Goal: Find specific page/section: Find specific page/section

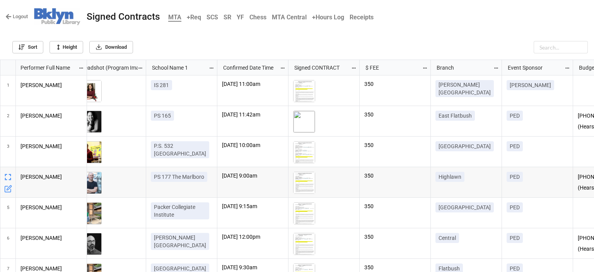
scroll to position [0, 15]
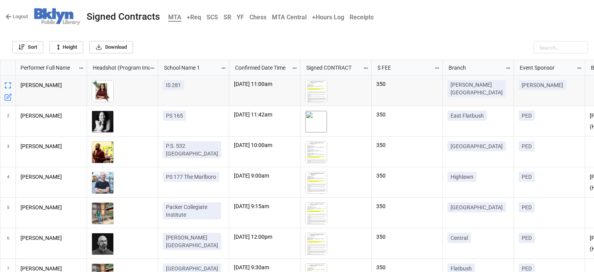
drag, startPoint x: 402, startPoint y: 0, endPoint x: 59, endPoint y: 14, distance: 343.2
click at [59, 14] on img at bounding box center [57, 16] width 46 height 17
click at [199, 16] on b "+Req" at bounding box center [194, 17] width 14 height 7
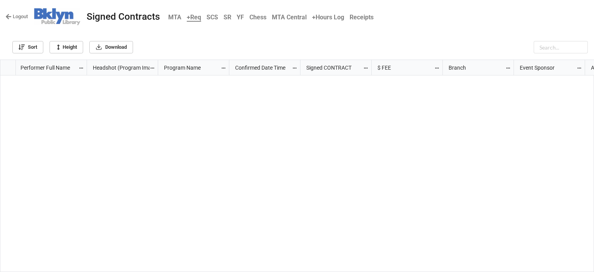
scroll to position [1204, 0]
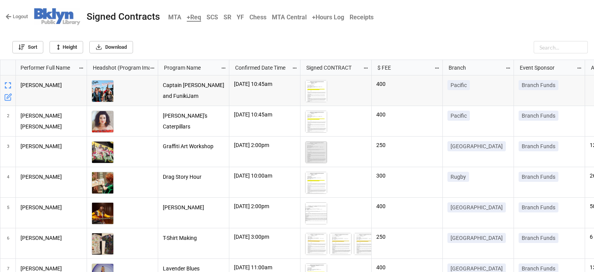
click at [171, 18] on b "MTA" at bounding box center [174, 17] width 13 height 7
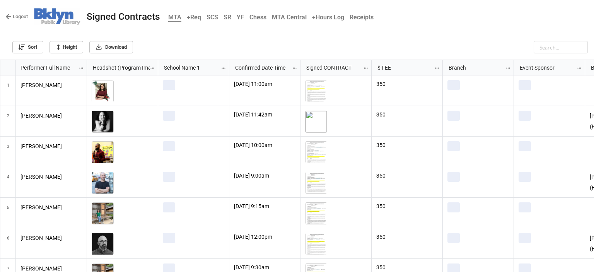
scroll to position [208, 589]
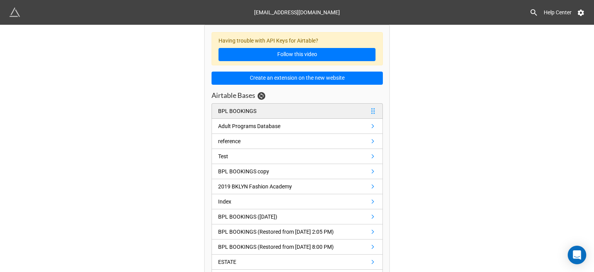
click at [263, 112] on link "BPL BOOKINGS" at bounding box center [296, 110] width 171 height 15
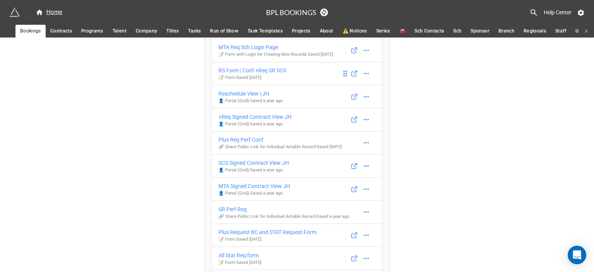
scroll to position [585, 0]
click at [298, 182] on link "MTA Signed Contract View JH 👤 Portal (Grid) - Saved a year ago" at bounding box center [296, 188] width 171 height 24
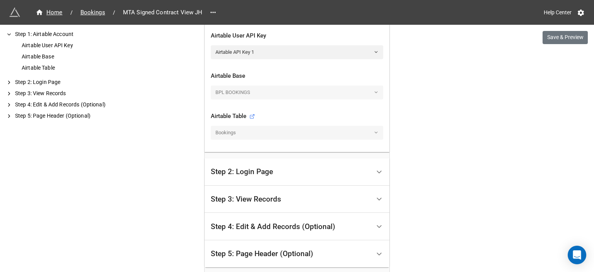
scroll to position [236, 0]
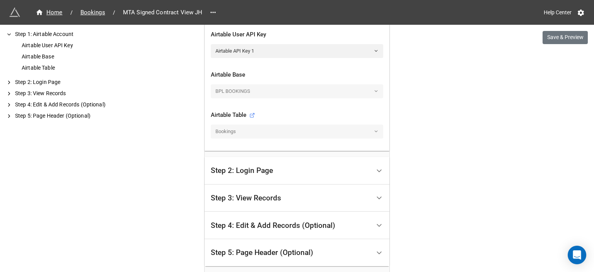
click at [298, 200] on div "Step 3: View Records" at bounding box center [291, 198] width 160 height 18
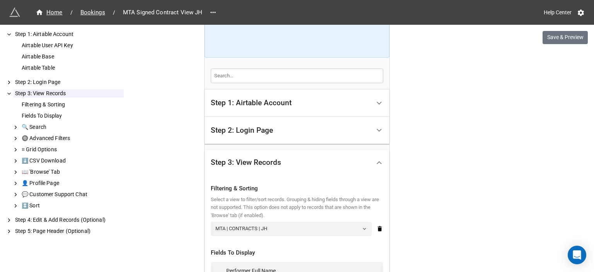
scroll to position [124, 0]
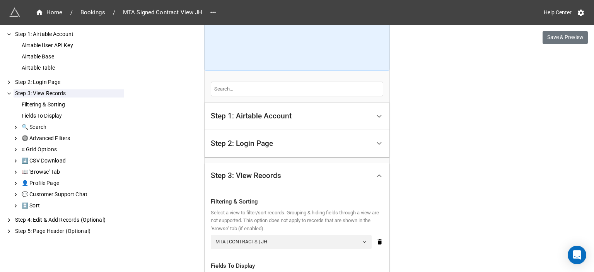
click at [286, 119] on div "Step 1: Airtable Account" at bounding box center [251, 116] width 81 height 8
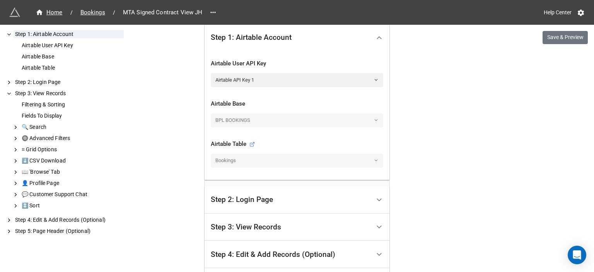
scroll to position [207, 0]
click at [295, 201] on div "Step 2: Login Page" at bounding box center [291, 200] width 160 height 18
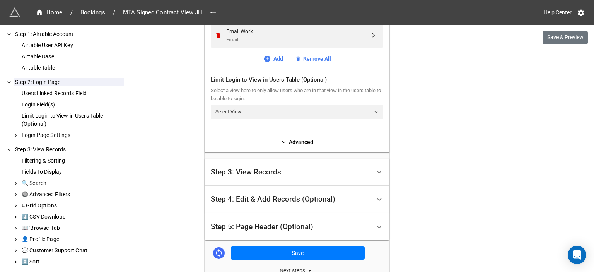
scroll to position [357, 0]
click at [288, 181] on div "Step 3: View Records" at bounding box center [291, 172] width 160 height 18
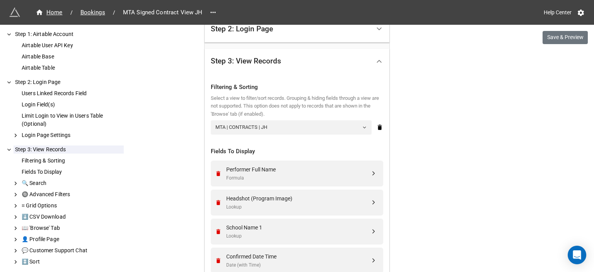
scroll to position [239, 0]
